Goal: Transaction & Acquisition: Book appointment/travel/reservation

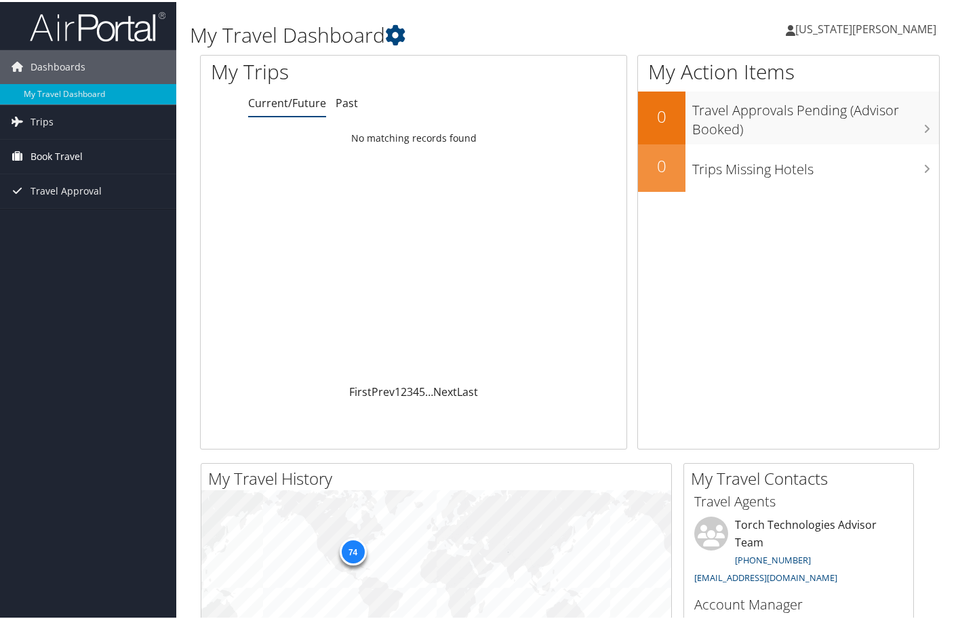
click at [54, 155] on span "Book Travel" at bounding box center [56, 155] width 52 height 34
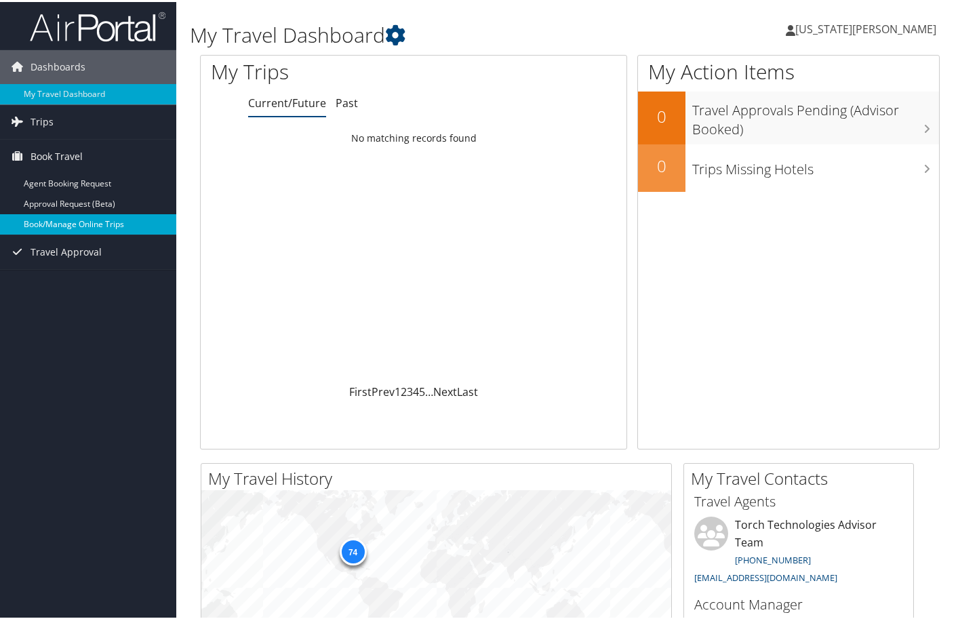
click at [77, 222] on link "Book/Manage Online Trips" at bounding box center [88, 222] width 176 height 20
